Goal: Task Accomplishment & Management: Manage account settings

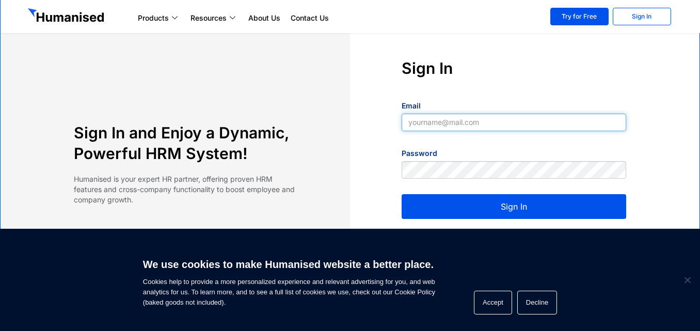
click at [433, 124] on input "Email" at bounding box center [514, 123] width 225 height 18
paste input "anuradha@atmangroup.com"
type input "anuradha@atmangroup.com"
click at [497, 212] on button "Sign In" at bounding box center [514, 206] width 225 height 25
